Goal: Task Accomplishment & Management: Manage account settings

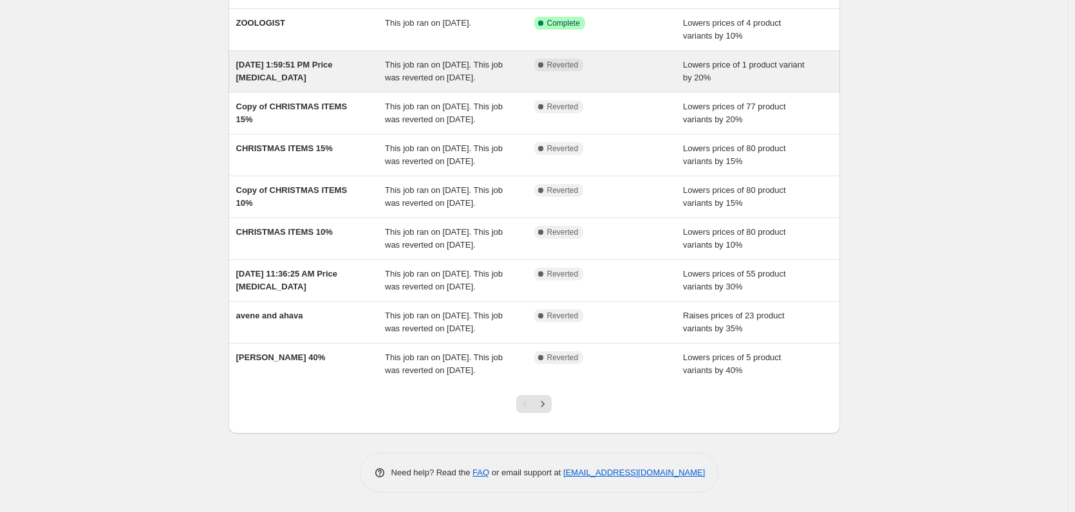
scroll to position [254, 0]
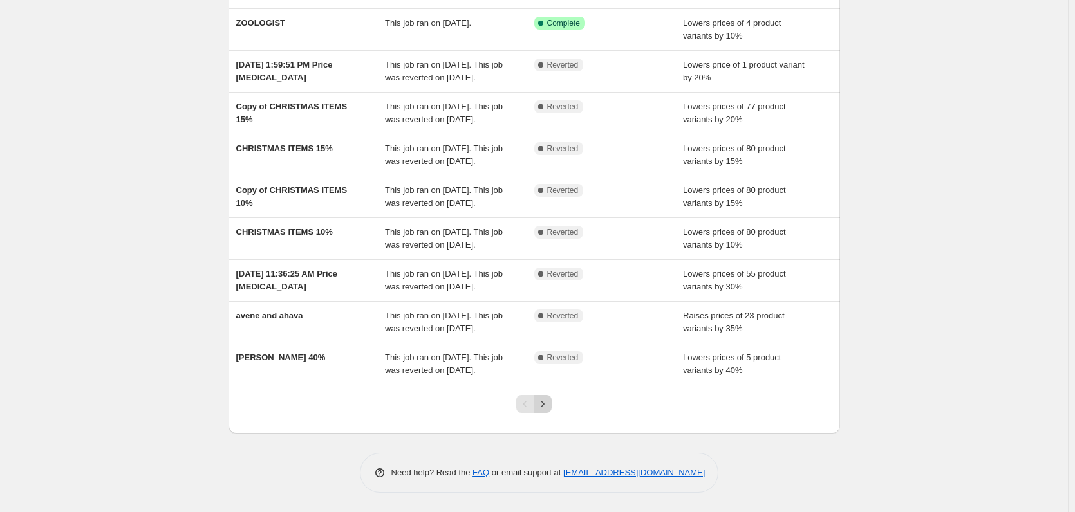
click at [549, 402] on icon "Next" at bounding box center [542, 404] width 13 height 13
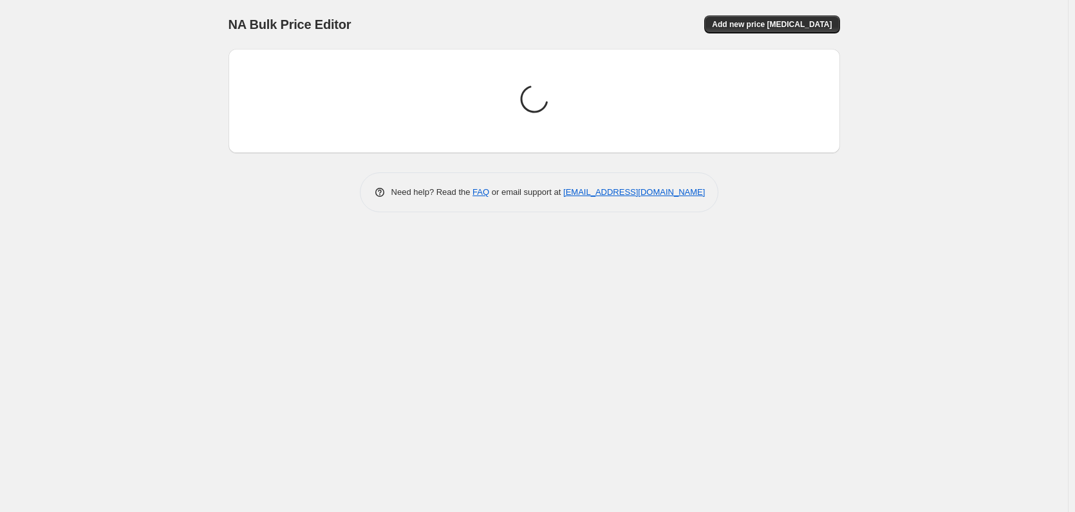
scroll to position [0, 0]
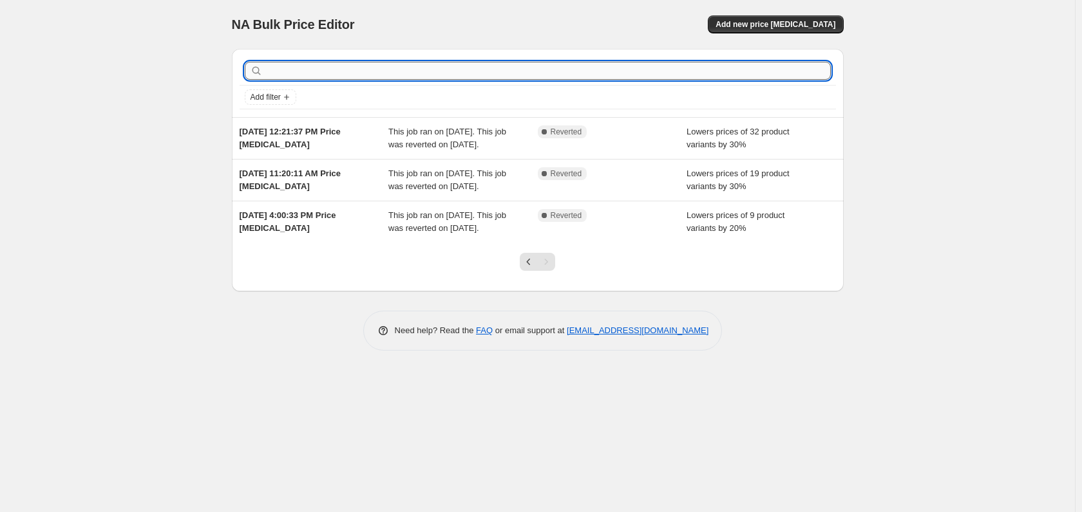
click at [400, 70] on input "text" at bounding box center [547, 71] width 565 height 18
type input "thymes"
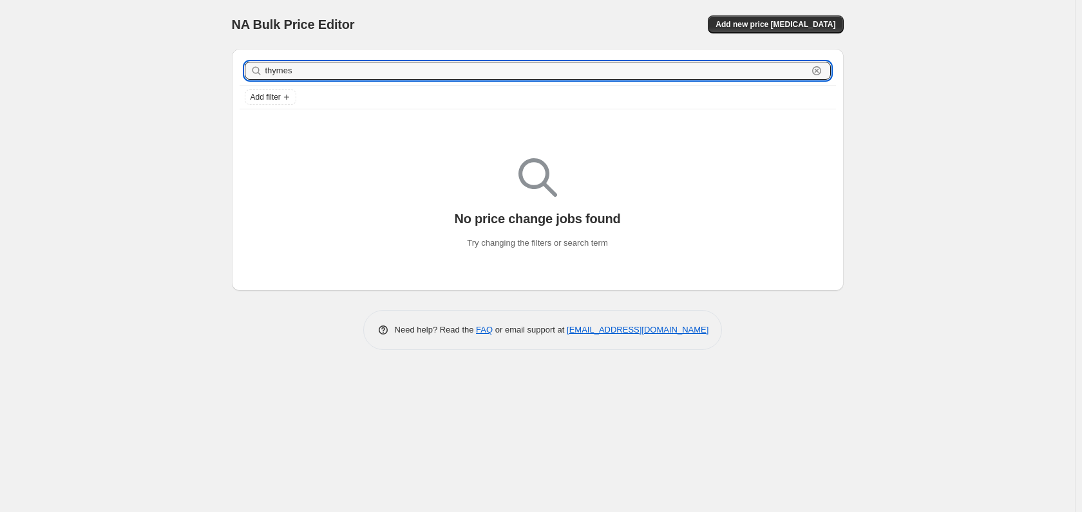
drag, startPoint x: 315, startPoint y: 74, endPoint x: 247, endPoint y: 70, distance: 67.7
click at [247, 70] on div "thymes Clear" at bounding box center [538, 71] width 586 height 18
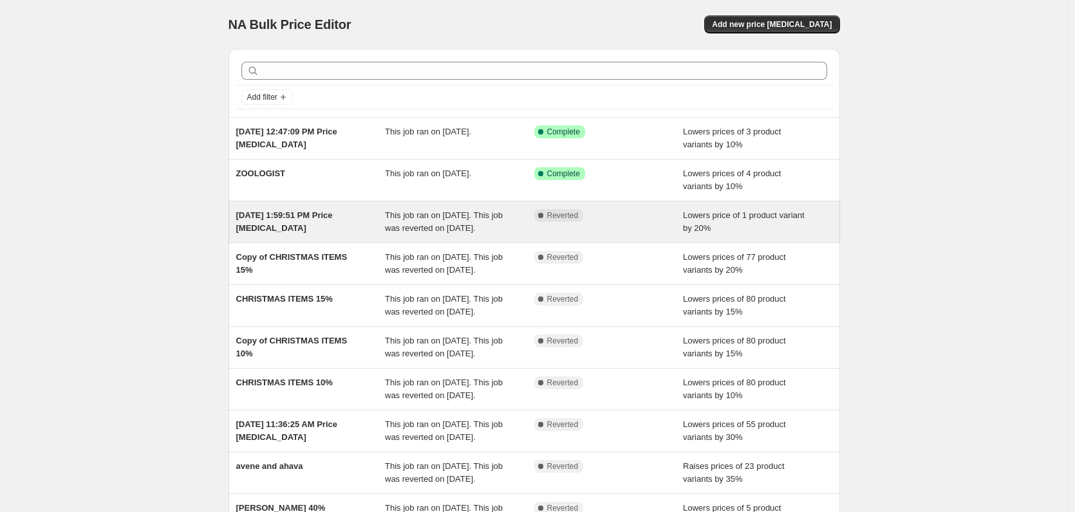
click at [723, 225] on div "Lowers price of 1 product variant by 20%" at bounding box center [757, 222] width 149 height 26
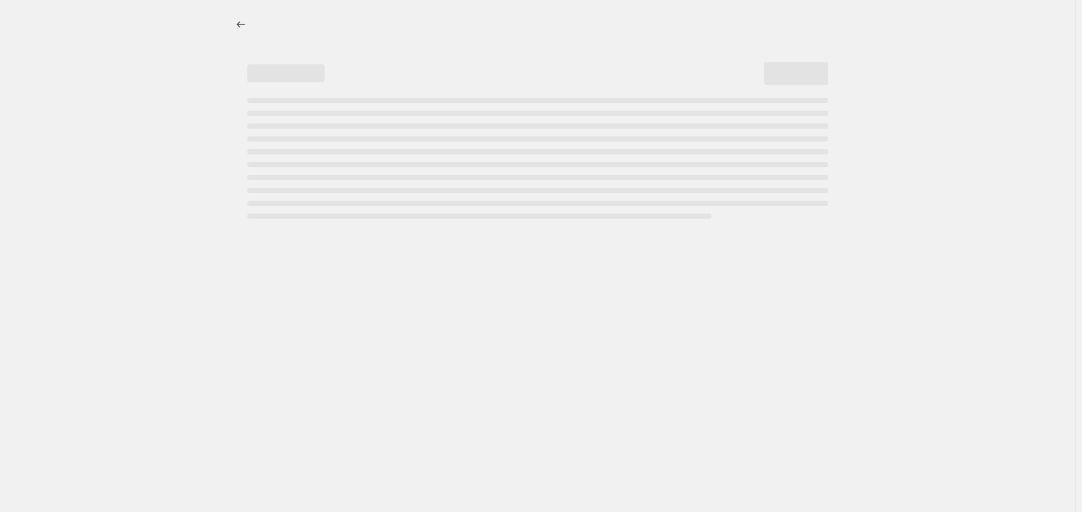
select select "percentage"
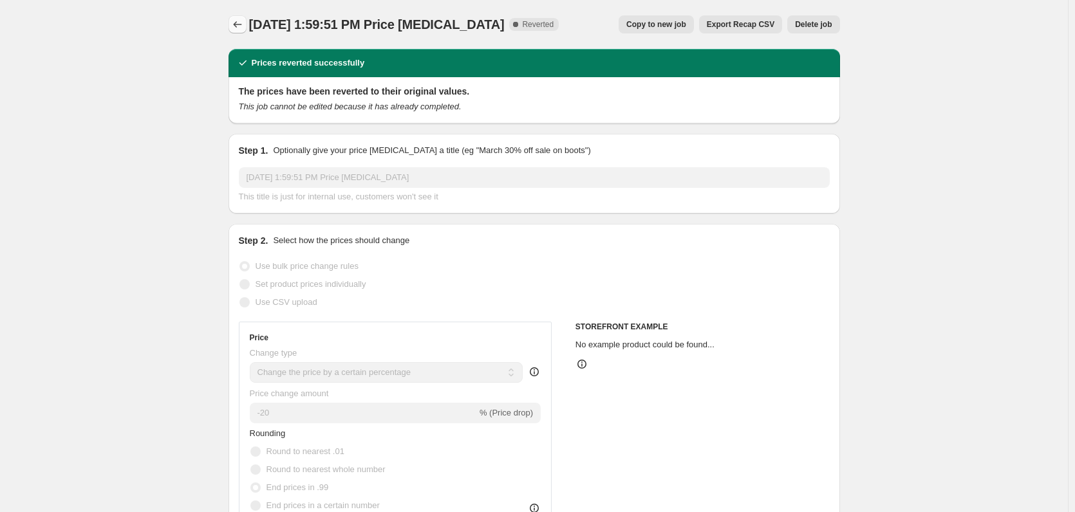
click at [238, 17] on button "Price change jobs" at bounding box center [238, 24] width 18 height 18
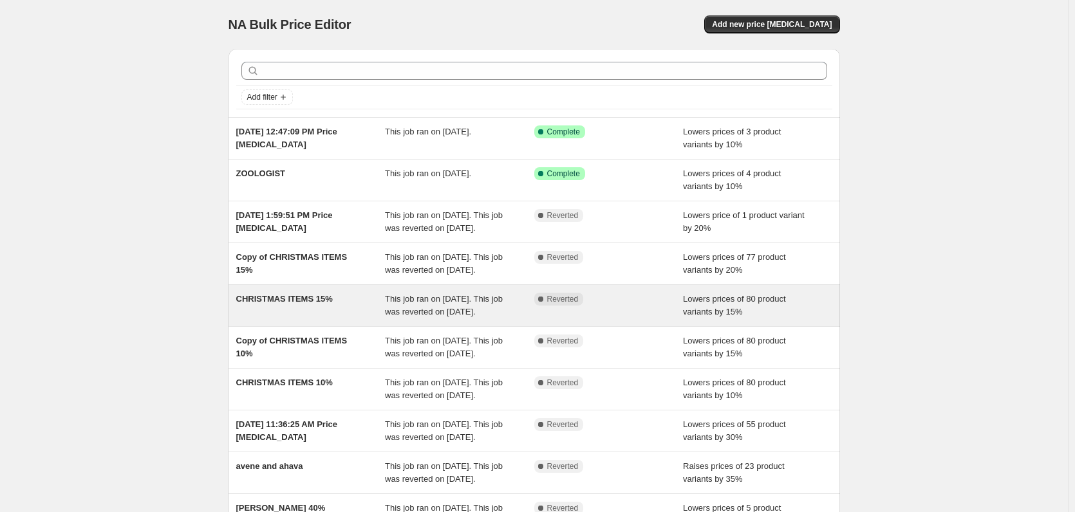
click at [711, 317] on span "Lowers prices of 80 product variants by 15%" at bounding box center [734, 305] width 103 height 23
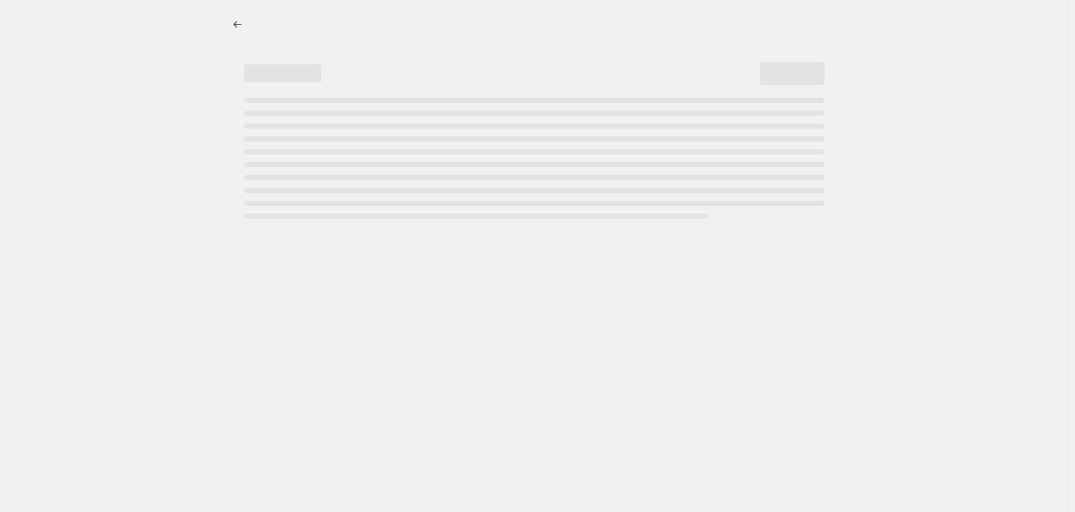
select select "percentage"
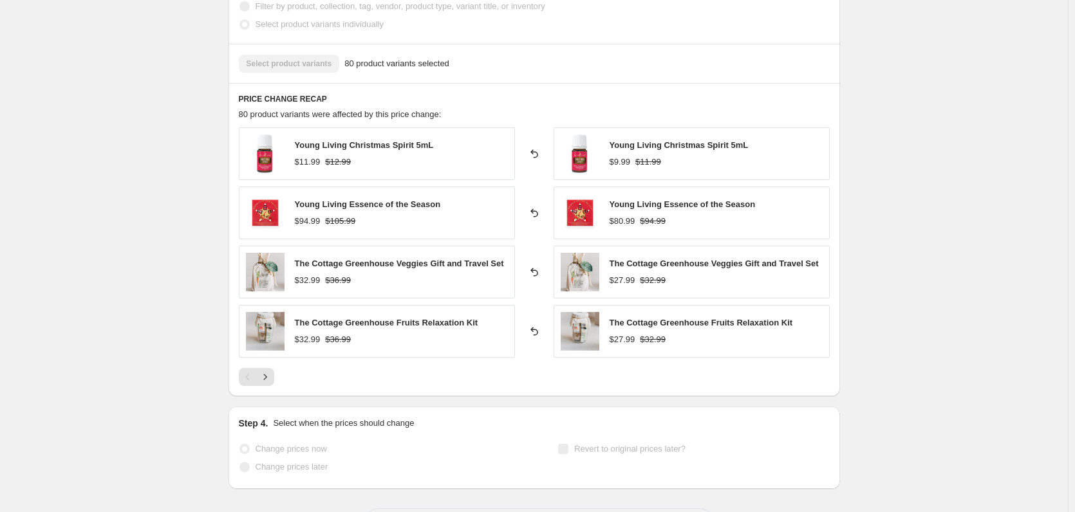
scroll to position [812, 0]
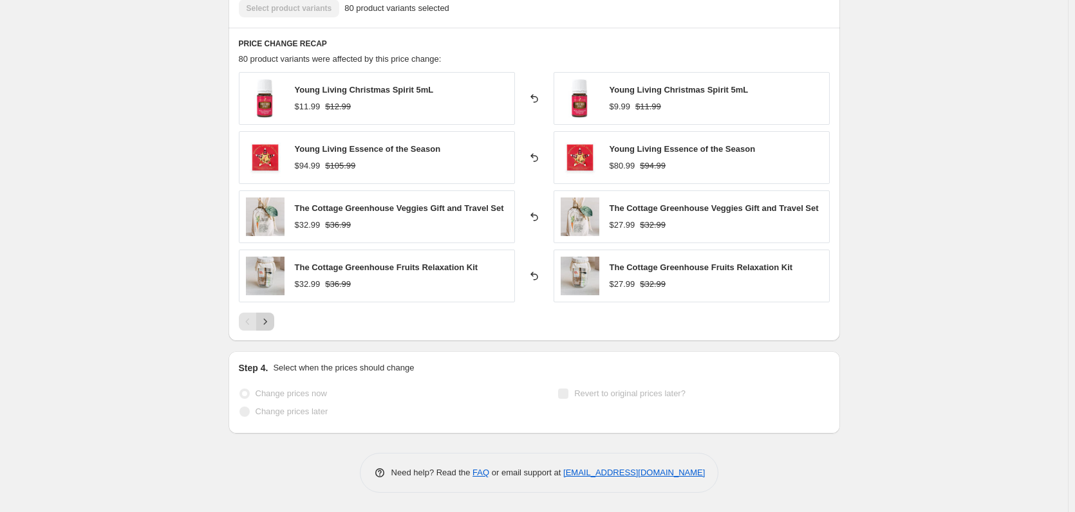
click at [272, 323] on icon "Next" at bounding box center [265, 321] width 13 height 13
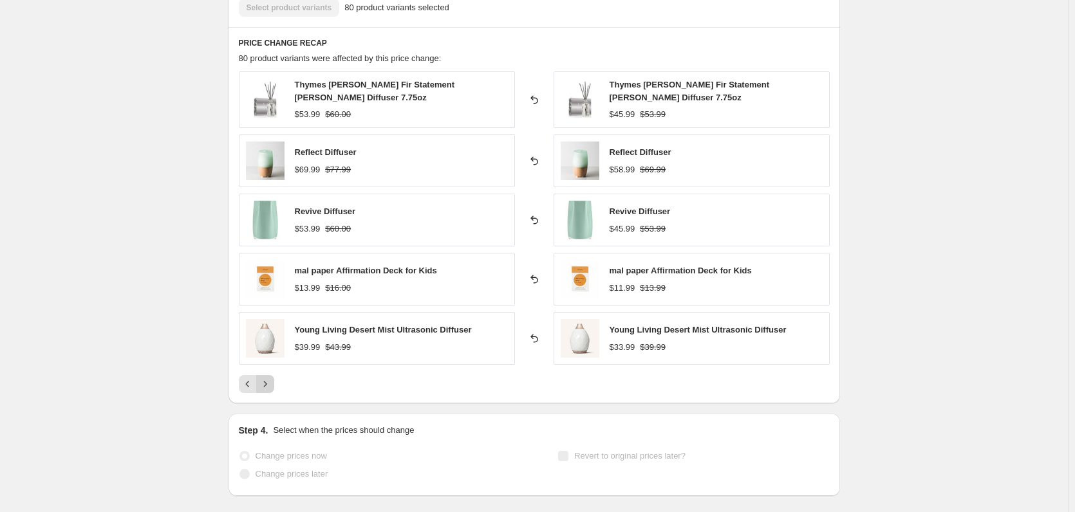
click at [274, 323] on img at bounding box center [265, 338] width 39 height 39
click at [271, 380] on icon "Next" at bounding box center [265, 384] width 13 height 13
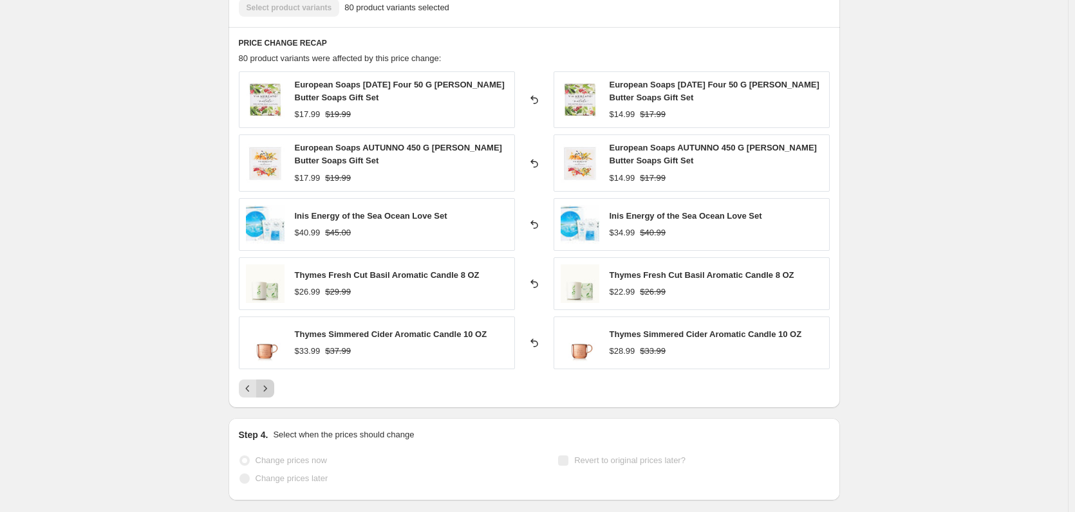
click at [271, 380] on button "Next" at bounding box center [265, 389] width 18 height 18
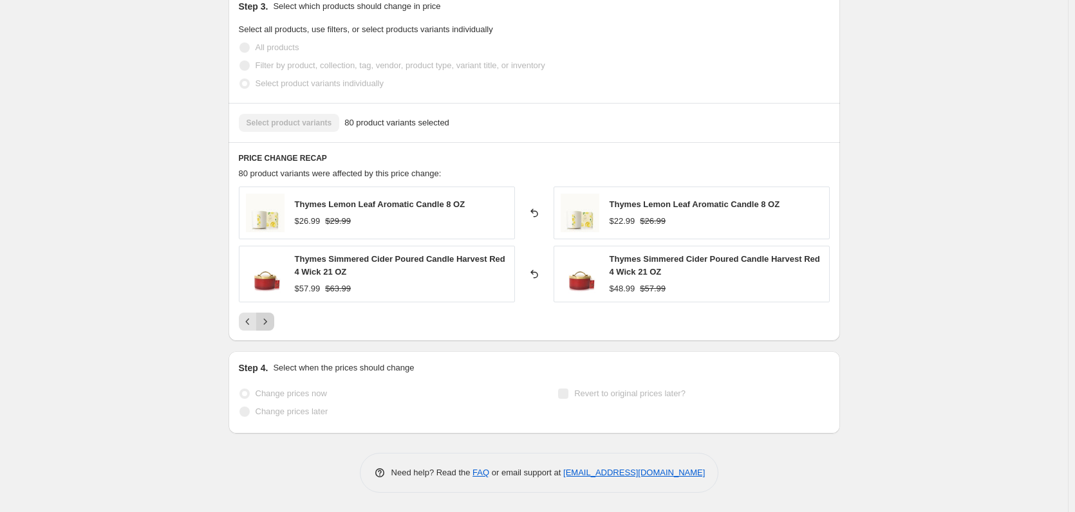
scroll to position [697, 0]
click at [271, 380] on div "Step 4. Select when the prices should change Change prices now Change prices la…" at bounding box center [534, 393] width 591 height 62
click at [268, 319] on icon "Next" at bounding box center [265, 321] width 13 height 13
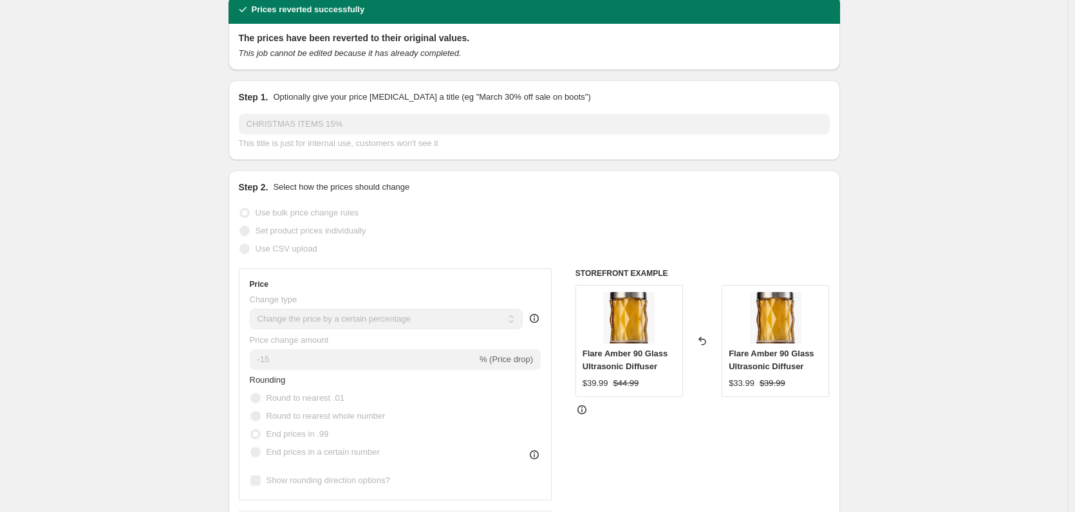
scroll to position [0, 0]
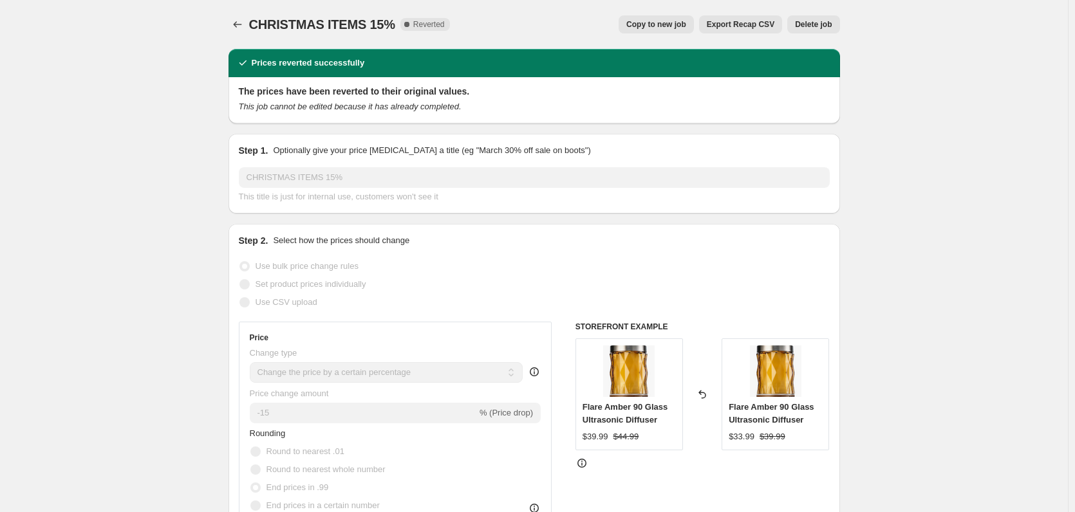
click at [838, 27] on button "Delete job" at bounding box center [813, 24] width 52 height 18
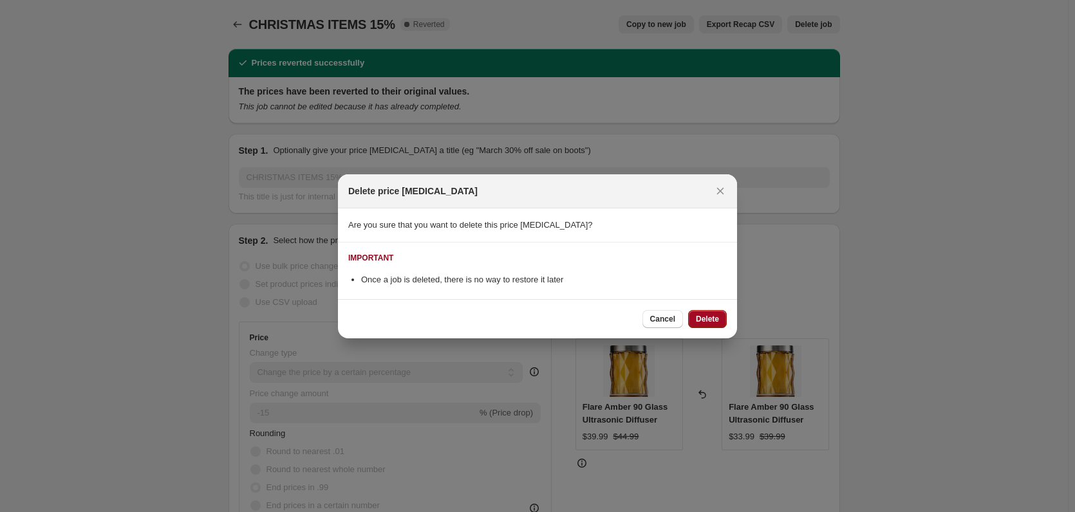
click at [698, 316] on span "Delete" at bounding box center [707, 319] width 23 height 10
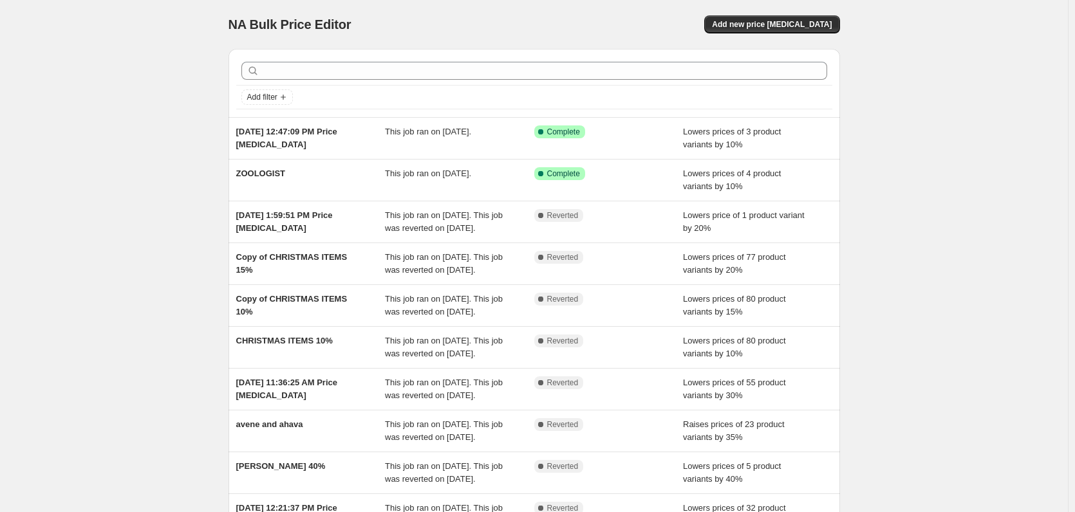
scroll to position [193, 0]
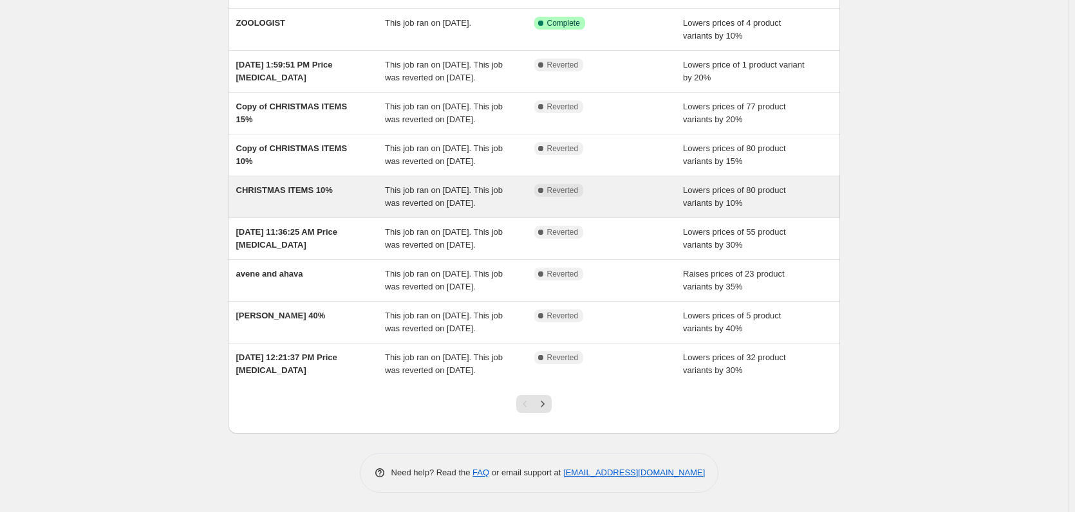
click at [587, 185] on div "Complete Reverted" at bounding box center [599, 190] width 130 height 13
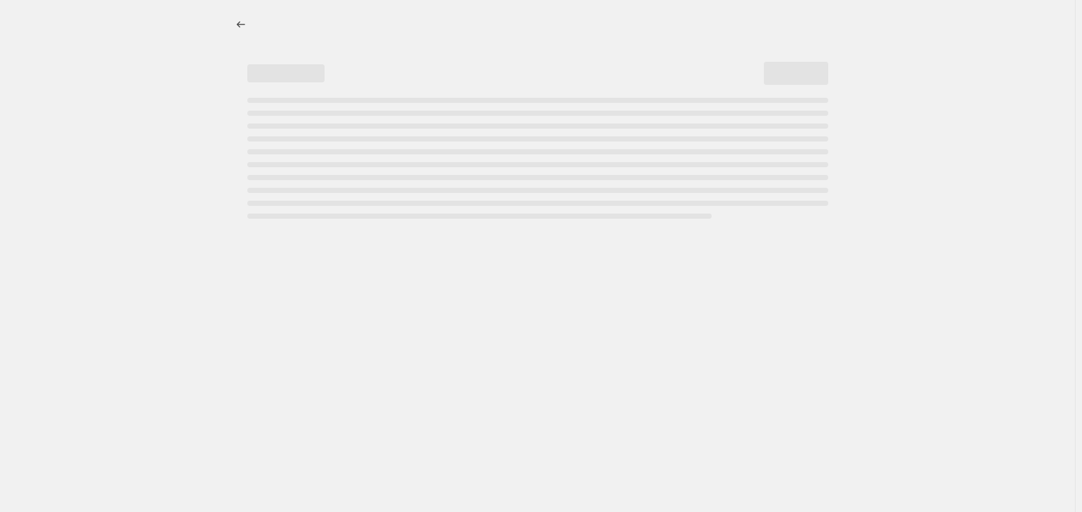
select select "percentage"
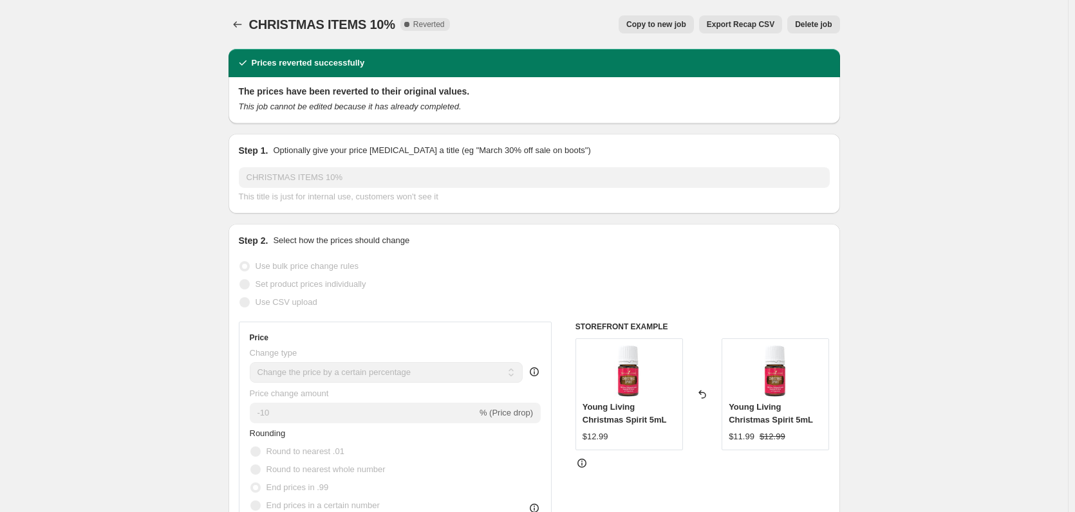
click at [809, 24] on span "Delete job" at bounding box center [813, 24] width 37 height 10
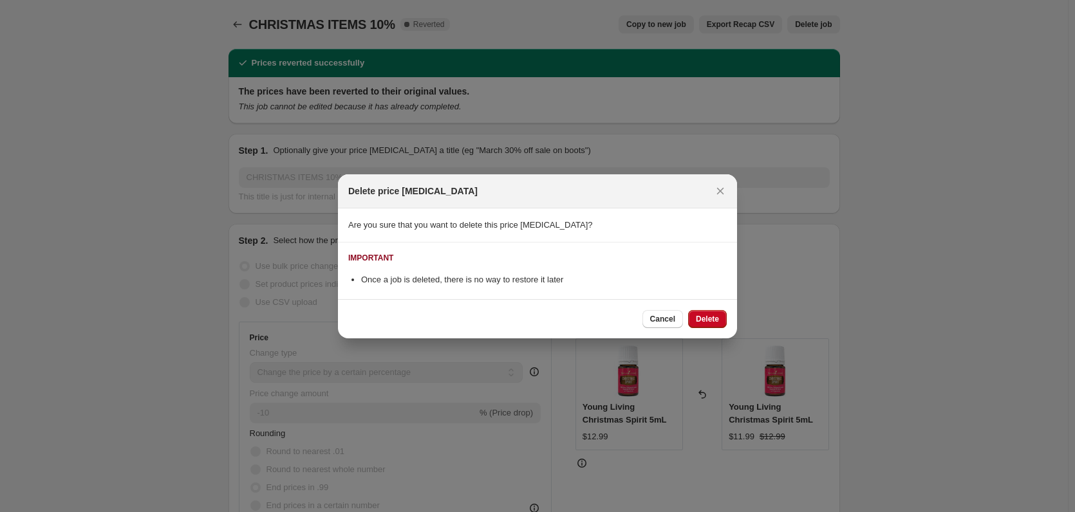
click at [709, 321] on span "Delete" at bounding box center [707, 319] width 23 height 10
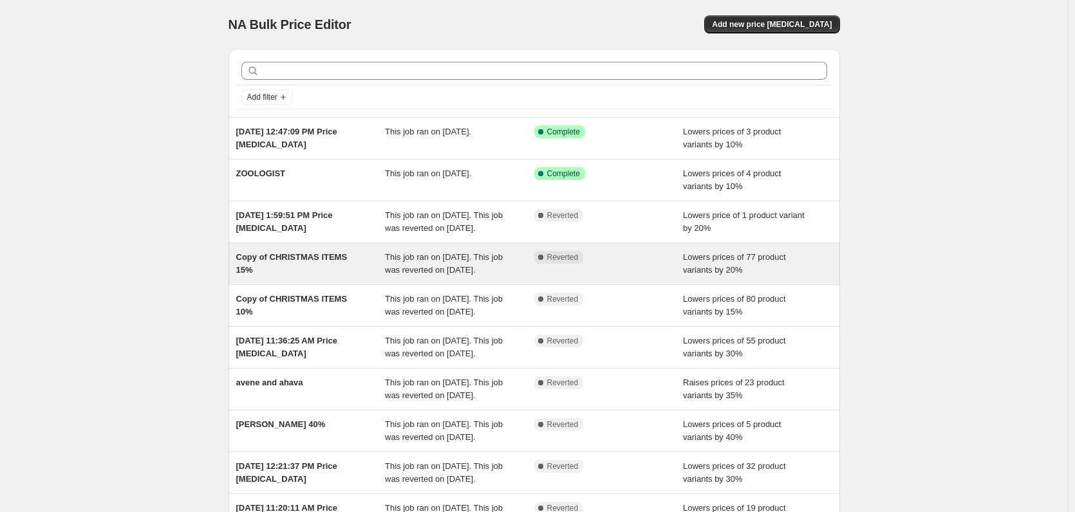
click at [674, 274] on div "Complete Reverted" at bounding box center [608, 264] width 149 height 26
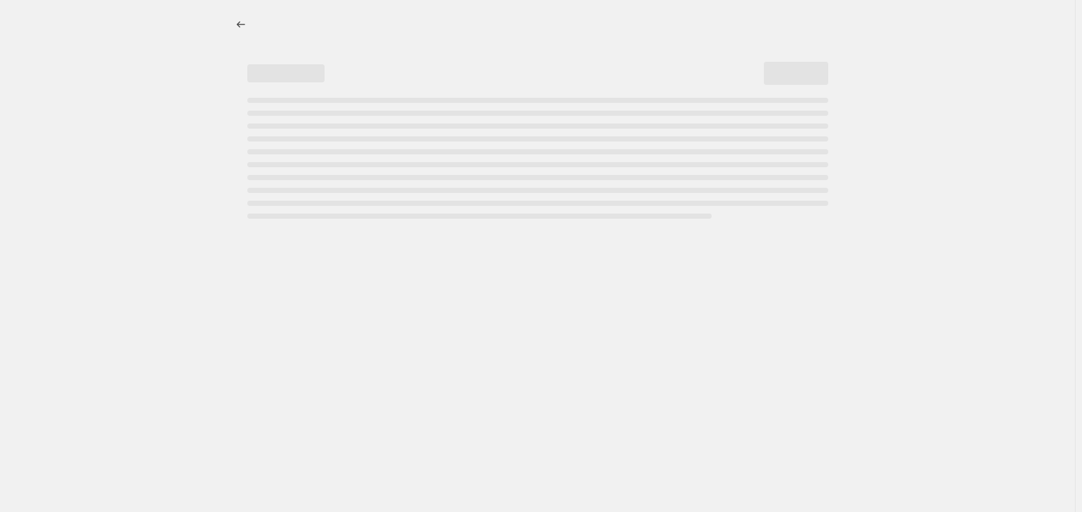
select select "percentage"
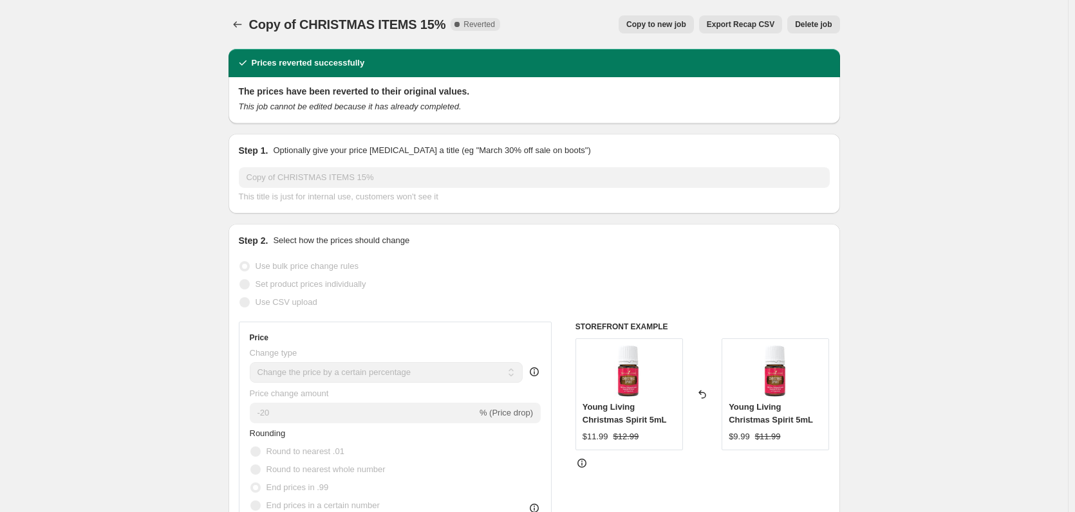
click at [806, 19] on button "Delete job" at bounding box center [813, 24] width 52 height 18
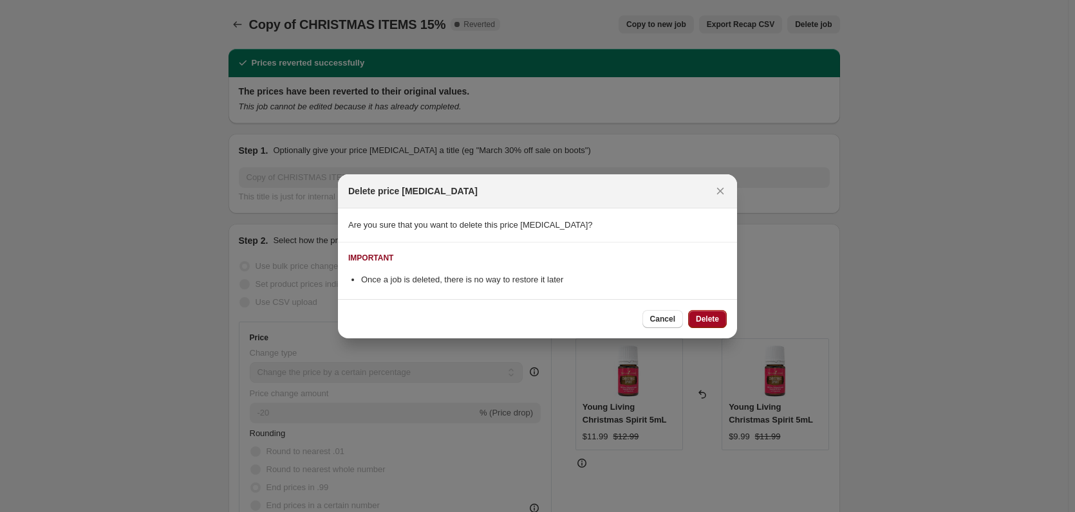
click at [711, 315] on span "Delete" at bounding box center [707, 319] width 23 height 10
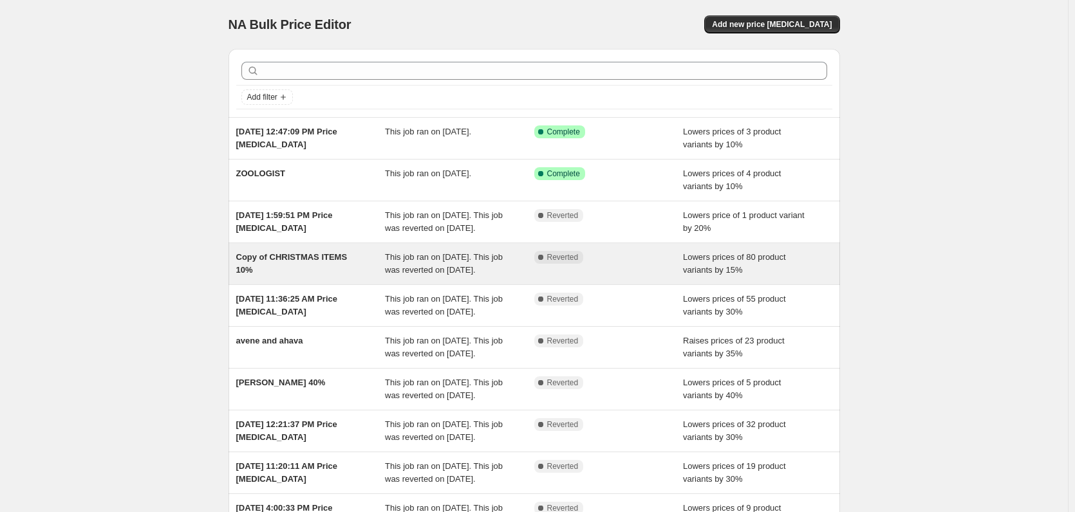
click at [703, 272] on span "Lowers prices of 80 product variants by 15%" at bounding box center [734, 263] width 103 height 23
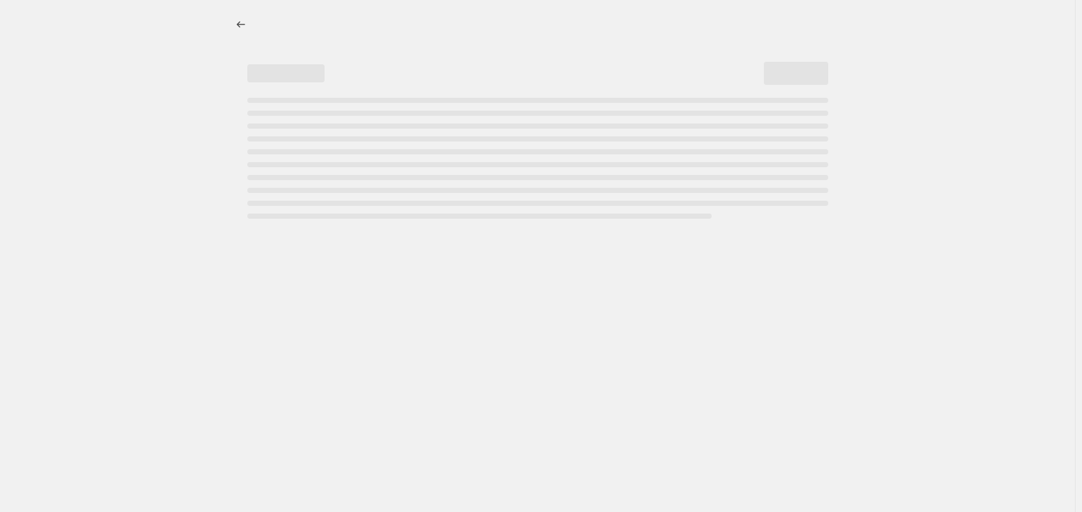
select select "percentage"
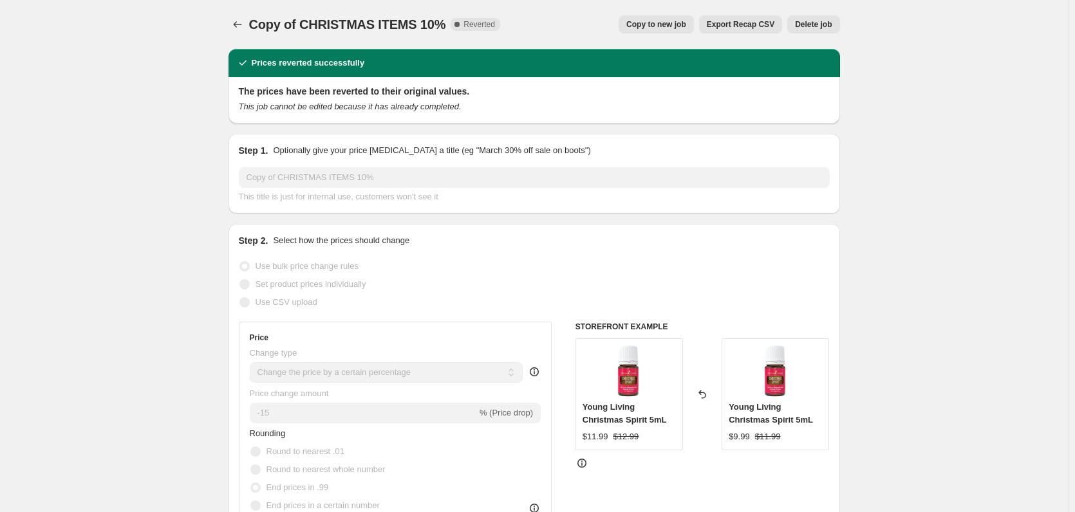
click at [809, 23] on span "Delete job" at bounding box center [813, 24] width 37 height 10
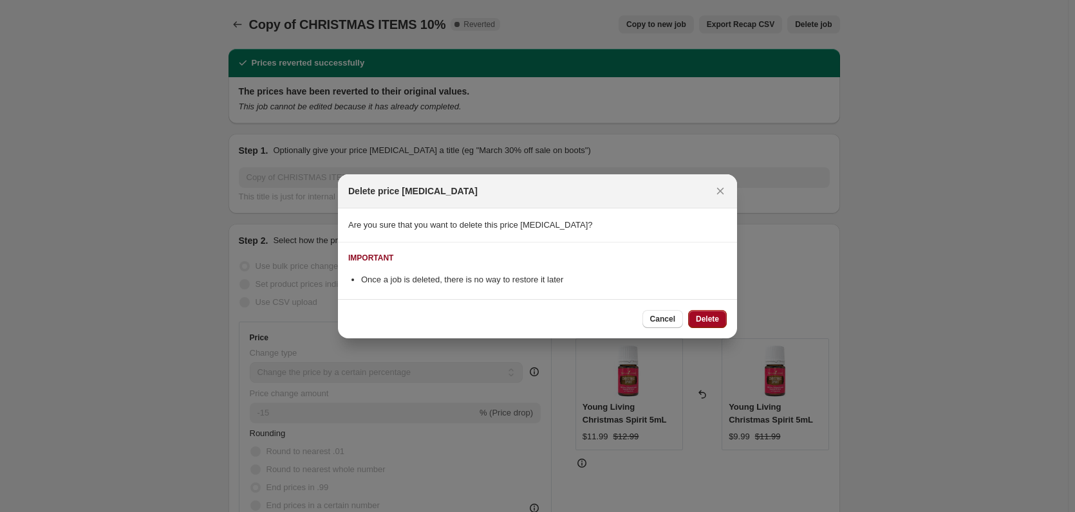
click at [711, 321] on span "Delete" at bounding box center [707, 319] width 23 height 10
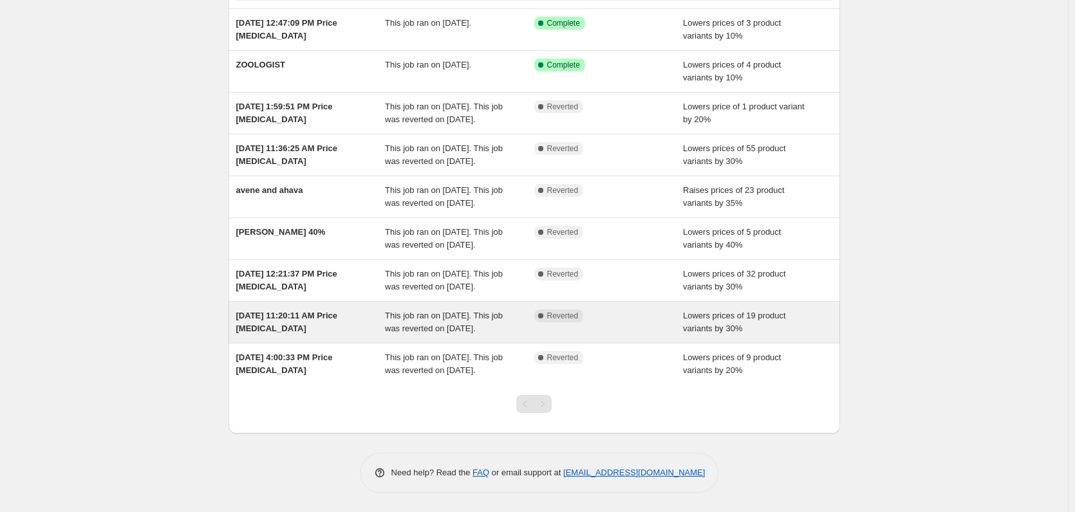
scroll to position [199, 0]
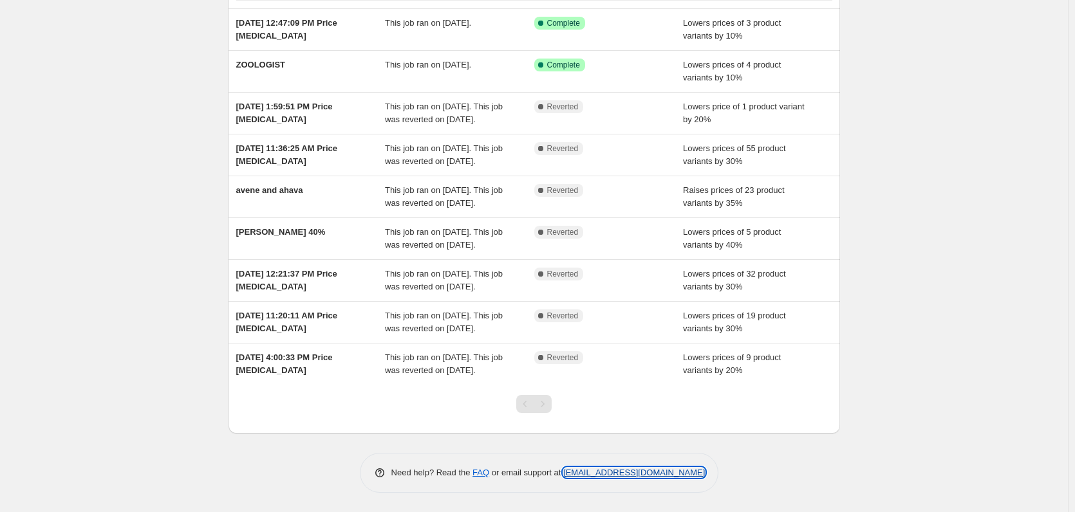
click at [626, 471] on link "support+a13944@northern-apps.com" at bounding box center [634, 473] width 142 height 10
click at [676, 471] on link "support+a13944@northern-apps.com" at bounding box center [634, 473] width 142 height 10
